Goal: Transaction & Acquisition: Purchase product/service

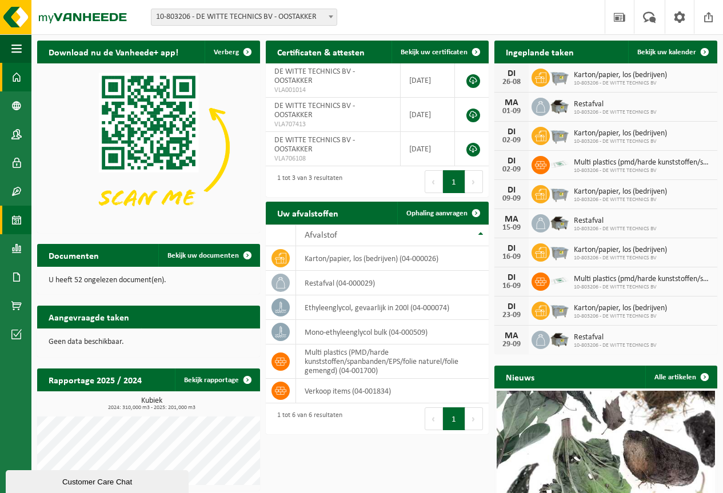
click at [19, 218] on span at bounding box center [16, 220] width 10 height 29
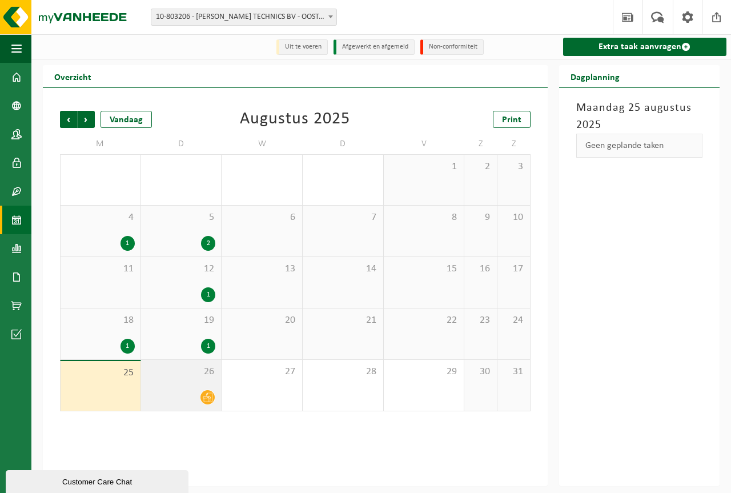
click at [209, 401] on icon at bounding box center [208, 397] width 10 height 9
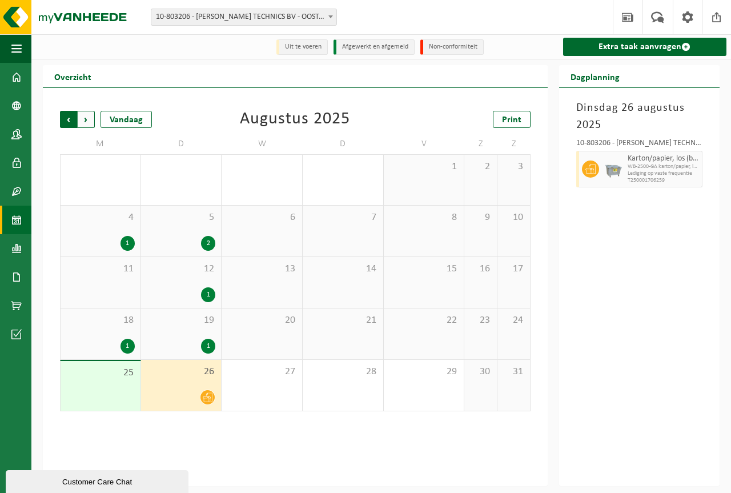
click at [91, 118] on span "Volgende" at bounding box center [86, 119] width 17 height 17
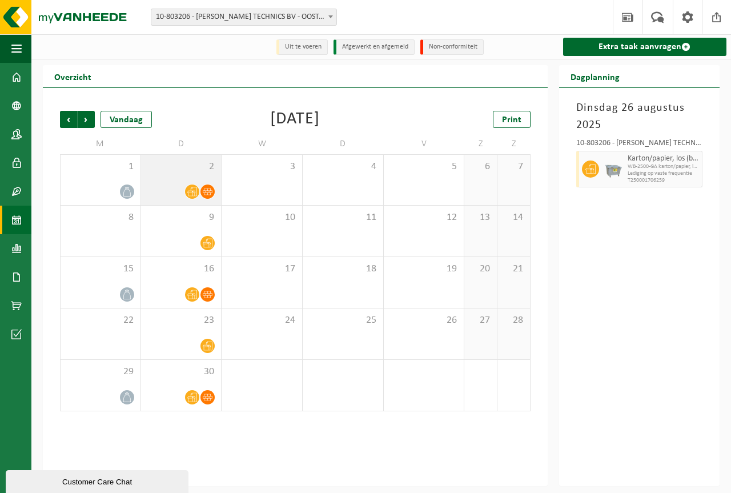
click at [182, 171] on span "2" at bounding box center [181, 167] width 69 height 13
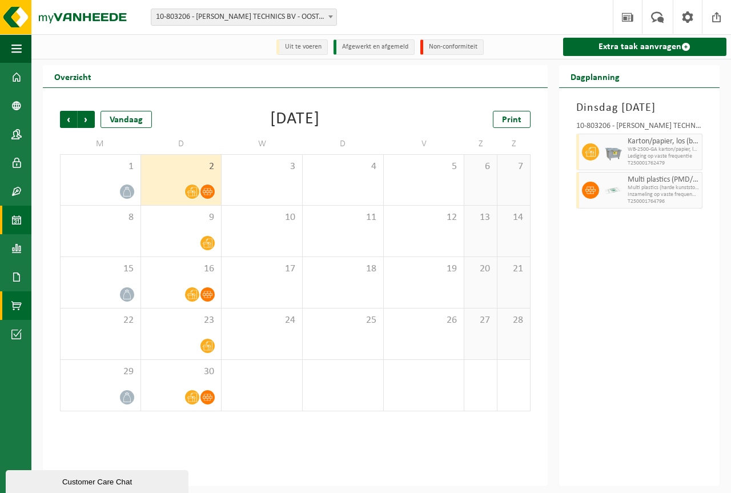
click at [15, 305] on span at bounding box center [16, 305] width 10 height 29
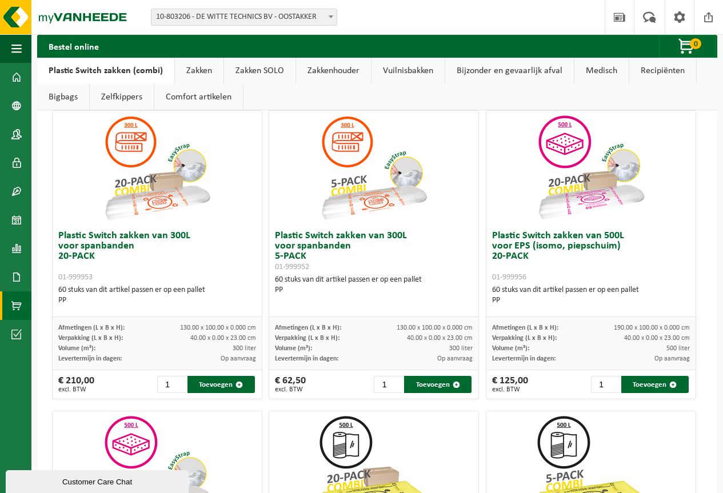
scroll to position [400, 0]
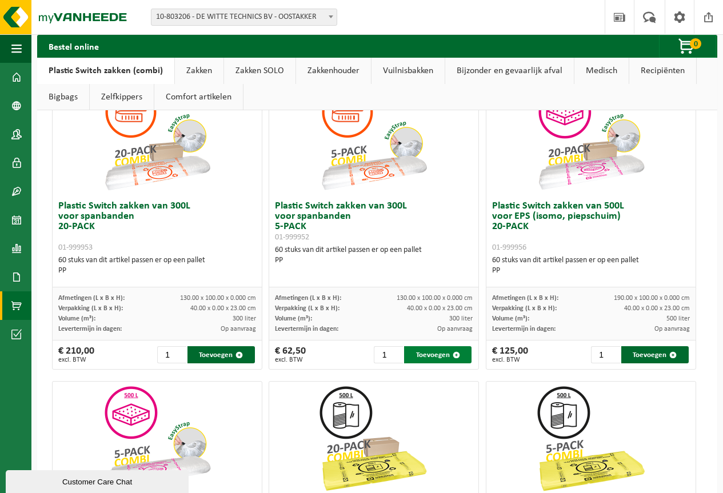
click at [427, 355] on button "Toevoegen" at bounding box center [437, 354] width 67 height 17
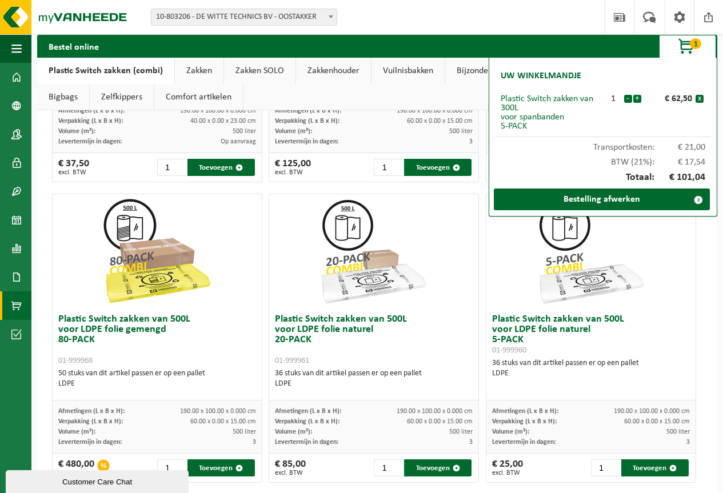
scroll to position [914, 0]
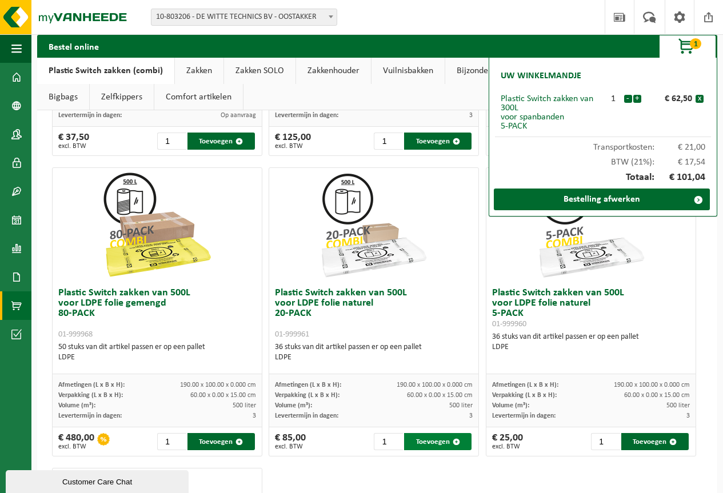
click at [434, 443] on button "Toevoegen" at bounding box center [437, 441] width 67 height 17
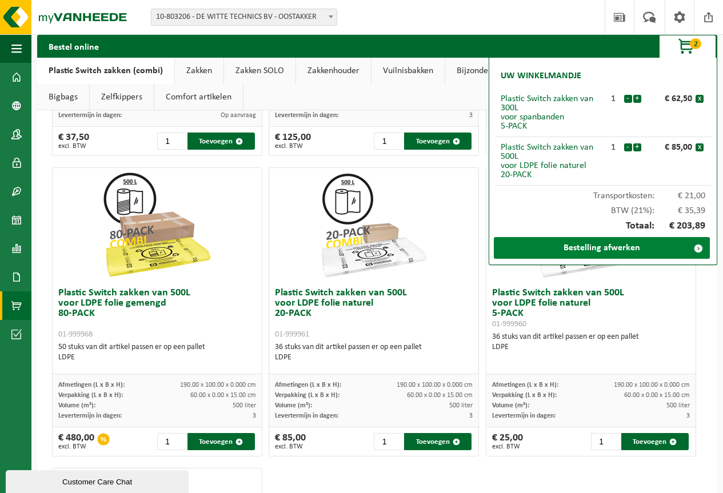
click at [607, 247] on link "Bestelling afwerken" at bounding box center [602, 248] width 216 height 22
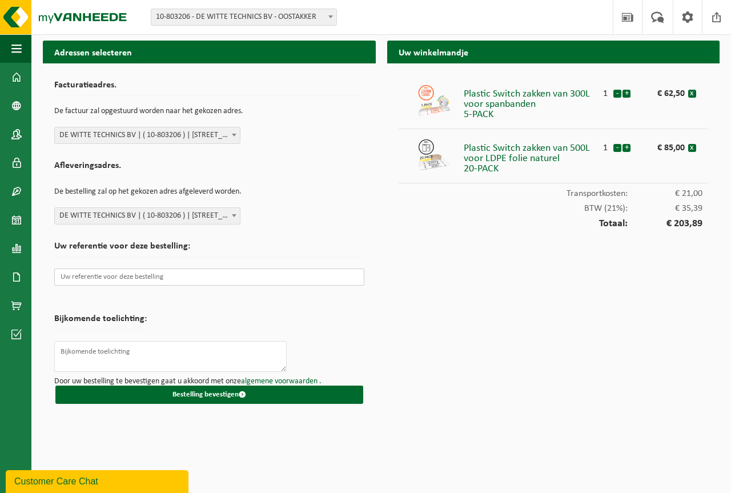
click at [83, 279] on input "text" at bounding box center [209, 277] width 310 height 17
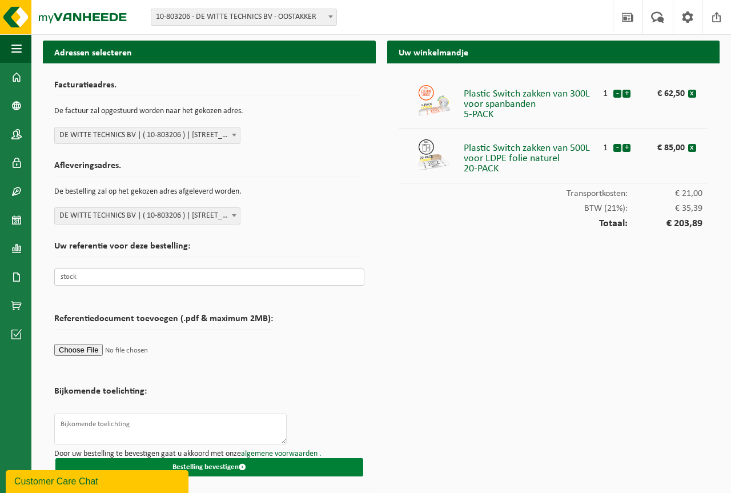
type input "stock"
click at [232, 464] on button "Bestelling bevestigen" at bounding box center [209, 467] width 308 height 18
